Goal: Transaction & Acquisition: Purchase product/service

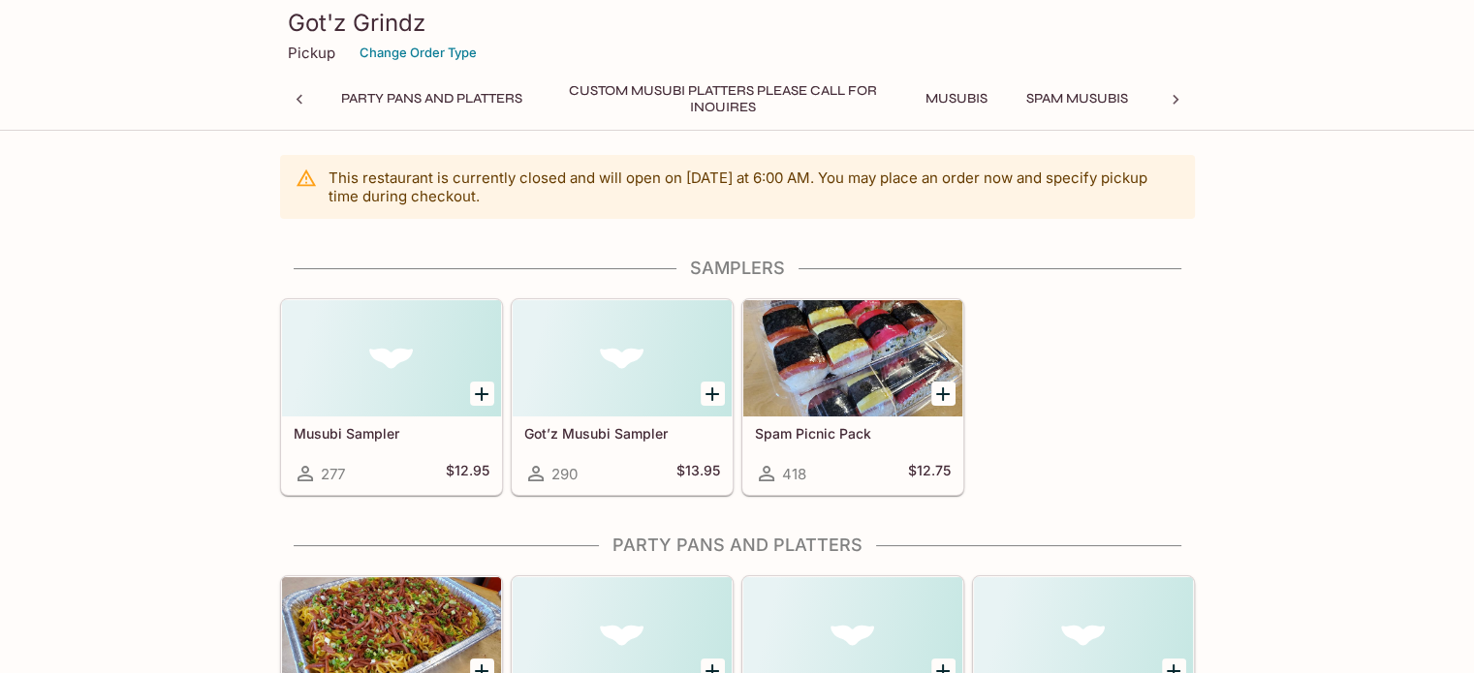
scroll to position [0, 8]
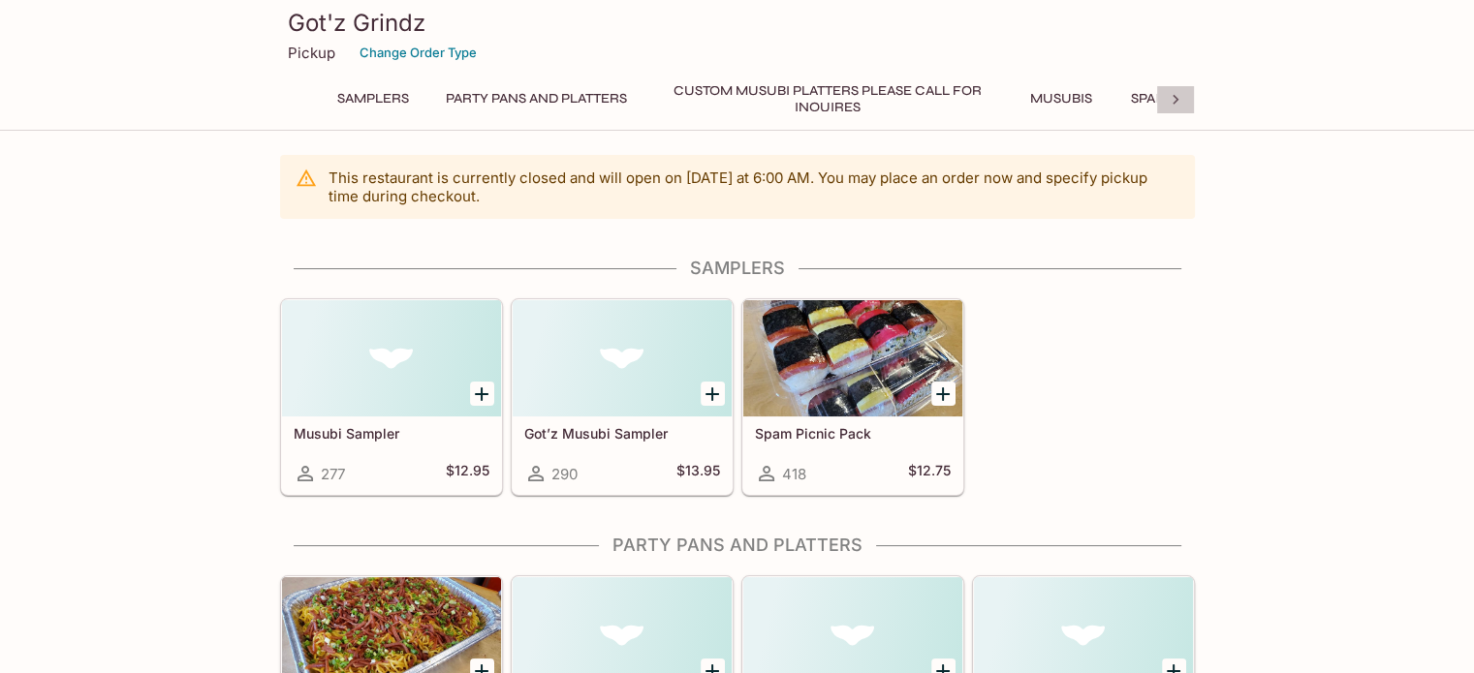
click at [1182, 98] on icon at bounding box center [1175, 99] width 19 height 19
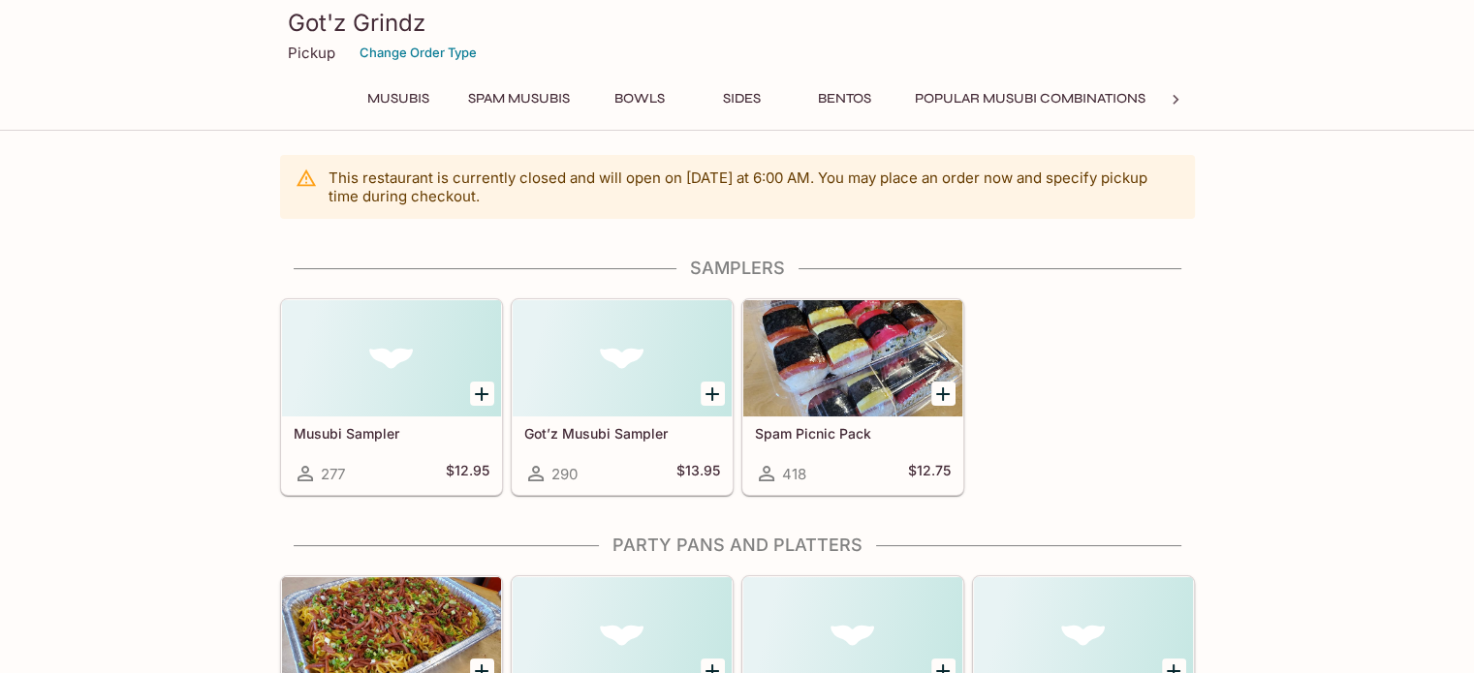
scroll to position [0, 671]
click at [729, 105] on button "Sides" at bounding box center [742, 98] width 87 height 27
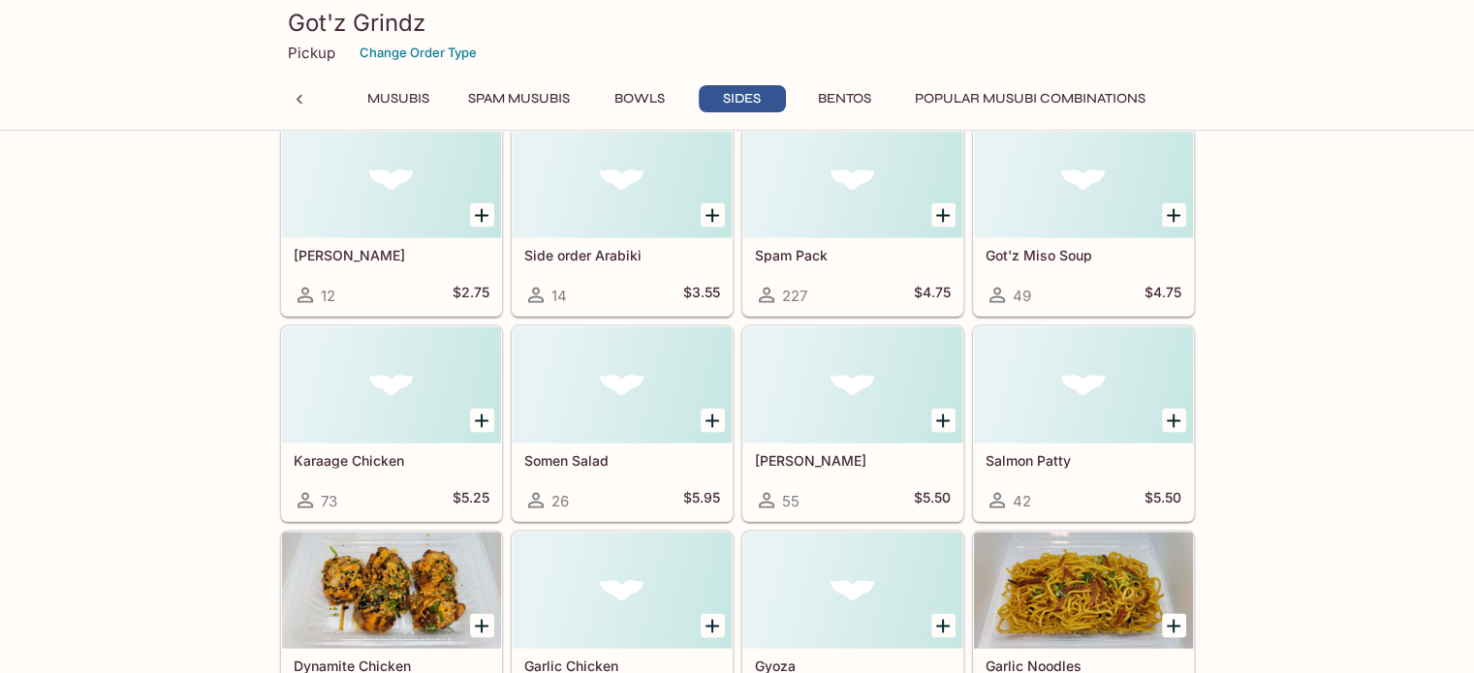
scroll to position [3884, 0]
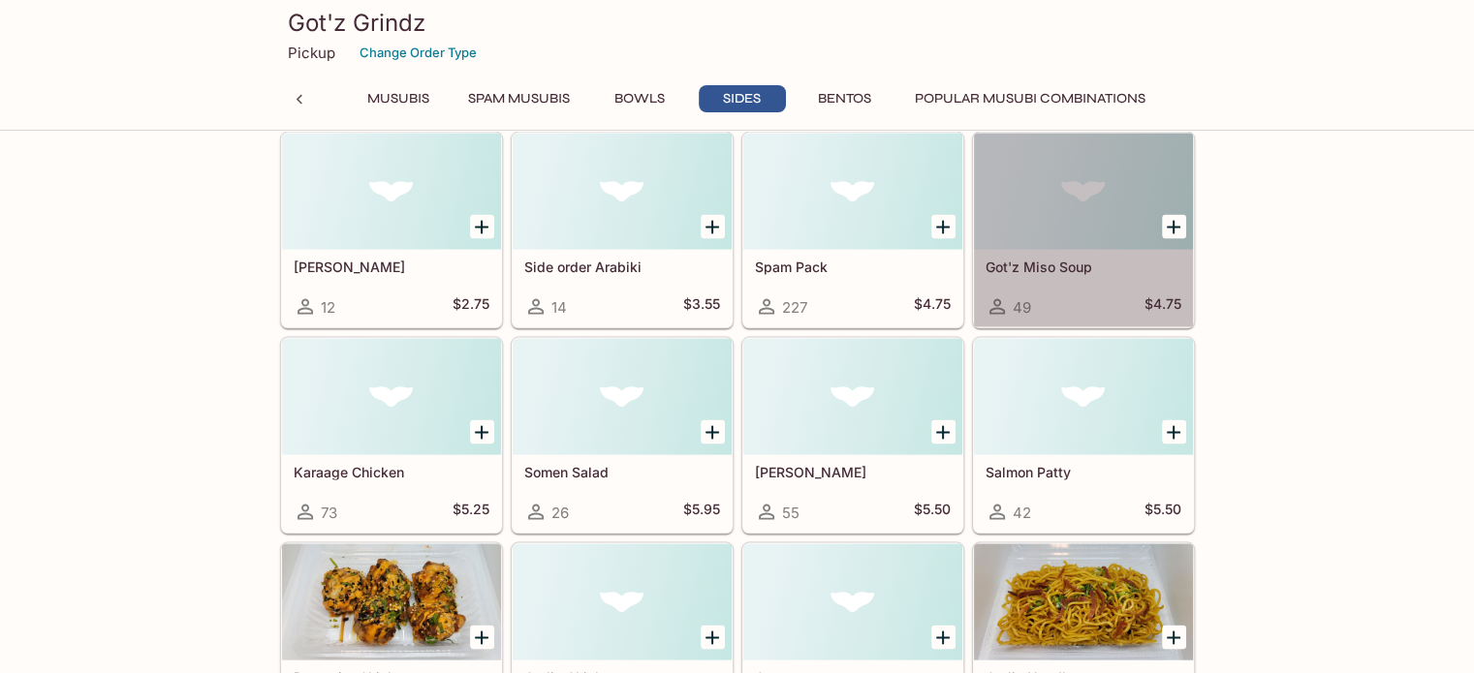
click at [1012, 235] on div at bounding box center [1083, 192] width 219 height 116
